Goal: Task Accomplishment & Management: Manage account settings

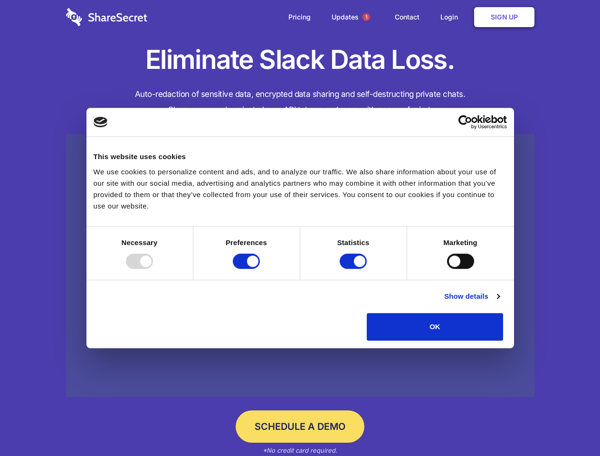
click at [153, 269] on div at bounding box center [139, 261] width 27 height 15
click at [260, 269] on input "Preferences" at bounding box center [246, 261] width 27 height 15
checkbox input "false"
click at [354, 269] on input "Statistics" at bounding box center [353, 261] width 27 height 15
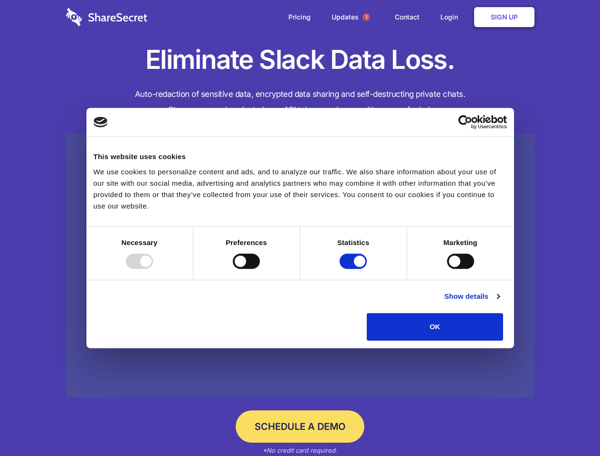
checkbox input "false"
click at [447, 269] on input "Marketing" at bounding box center [460, 261] width 27 height 15
checkbox input "true"
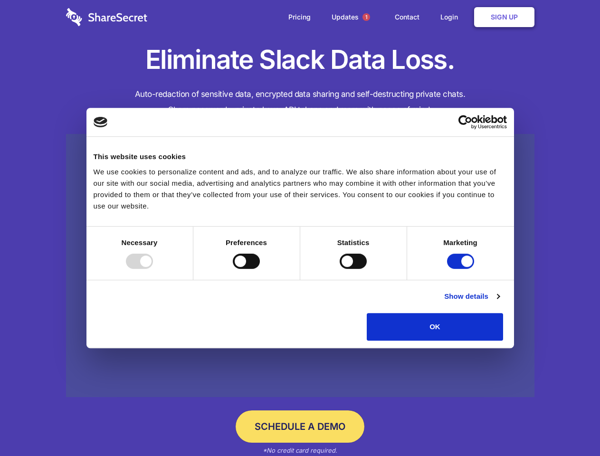
click at [499, 302] on link "Show details" at bounding box center [471, 296] width 55 height 11
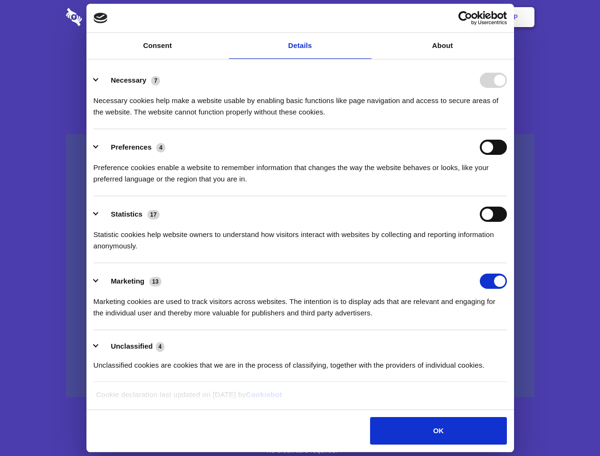
click at [507, 129] on li "Necessary 7 Necessary cookies help make a website usable by enabling basic func…" at bounding box center [300, 95] width 413 height 67
